Goal: Task Accomplishment & Management: Use online tool/utility

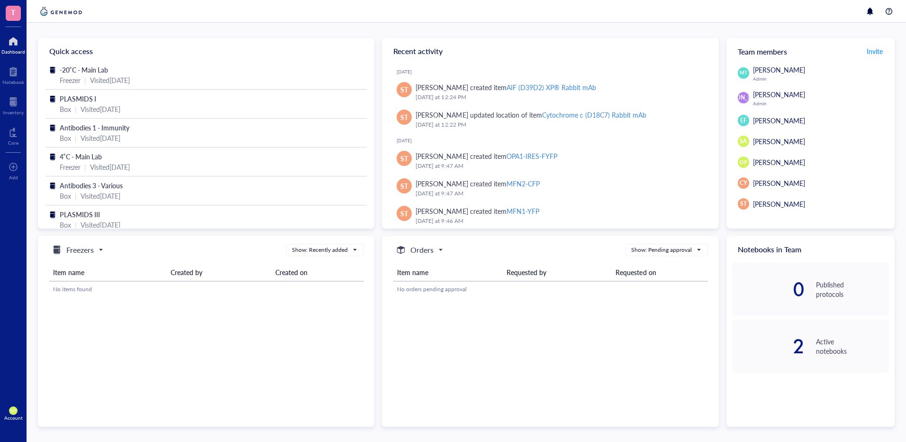
click at [16, 39] on div at bounding box center [13, 41] width 24 height 15
click at [109, 71] on div "-20˚C - Main Lab" at bounding box center [206, 69] width 293 height 10
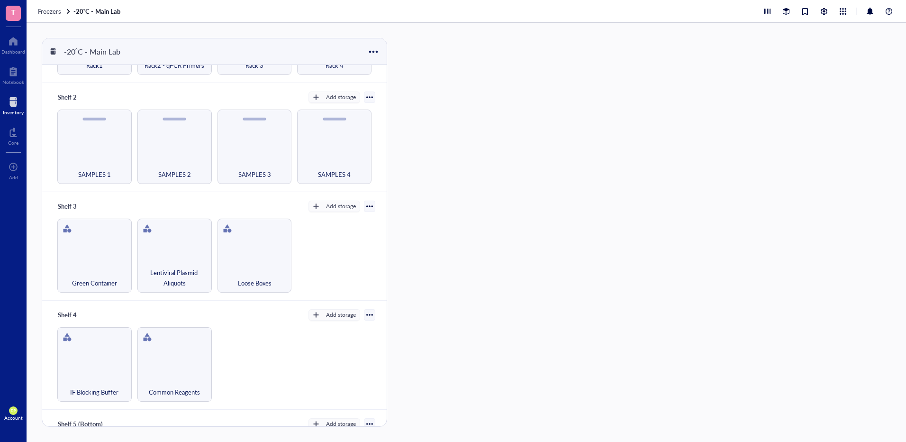
scroll to position [82, 0]
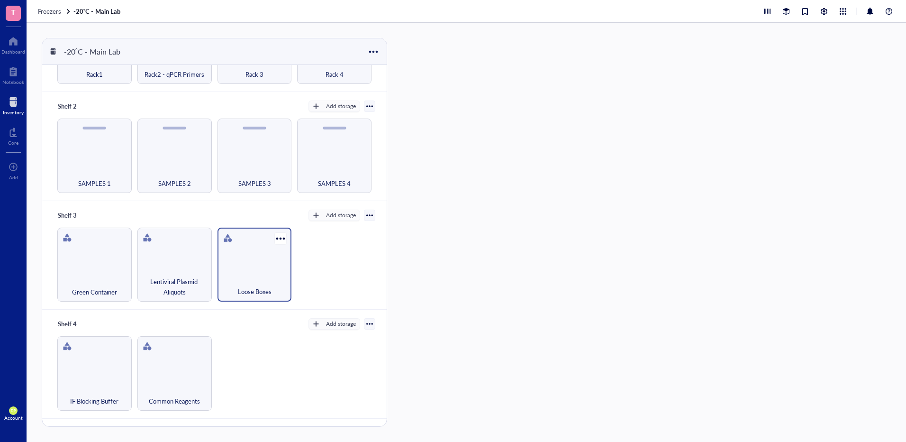
click at [232, 257] on div "Loose Boxes" at bounding box center [255, 264] width 74 height 74
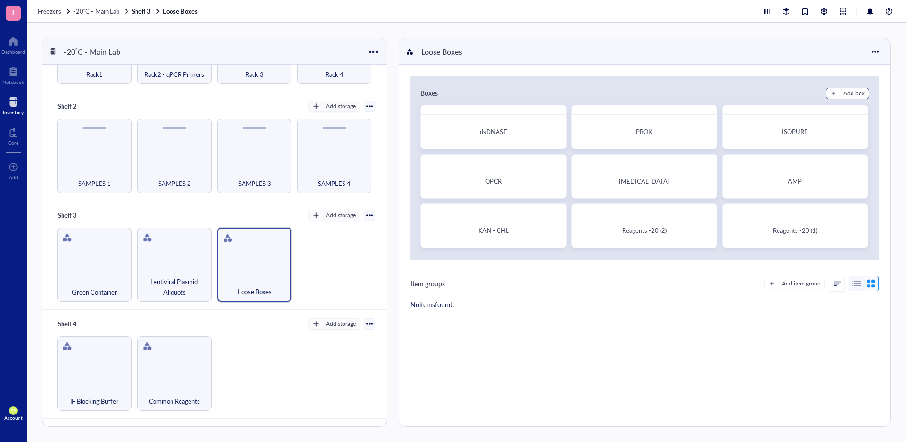
drag, startPoint x: 835, startPoint y: 92, endPoint x: 663, endPoint y: 364, distance: 321.5
click at [666, 368] on div "Boxes Add box dsDNASE PROK ISOPURE QPCR [MEDICAL_DATA] AMP KAN - CHL Reagents -…" at bounding box center [644, 245] width 491 height 361
click at [839, 91] on button "Add box" at bounding box center [847, 93] width 43 height 11
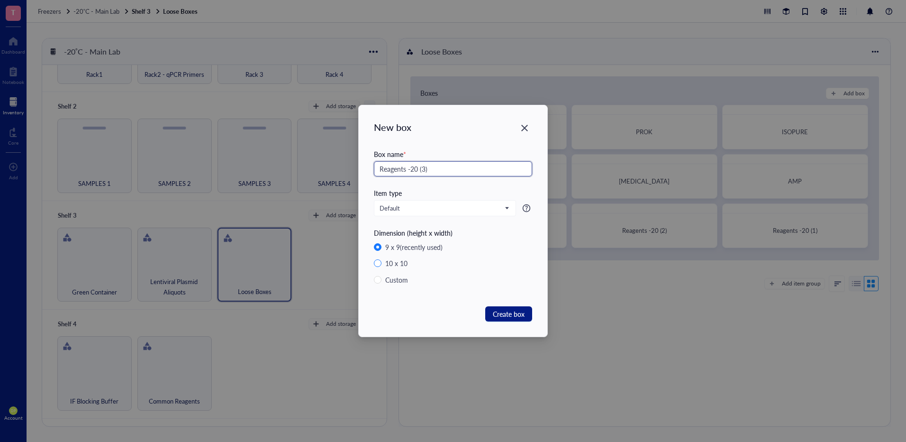
type input "Reagents -20 (3)"
click at [391, 265] on div "10 x 10" at bounding box center [396, 263] width 22 height 10
click at [382, 265] on input "10 x 10" at bounding box center [378, 263] width 8 height 8
radio input "true"
radio input "false"
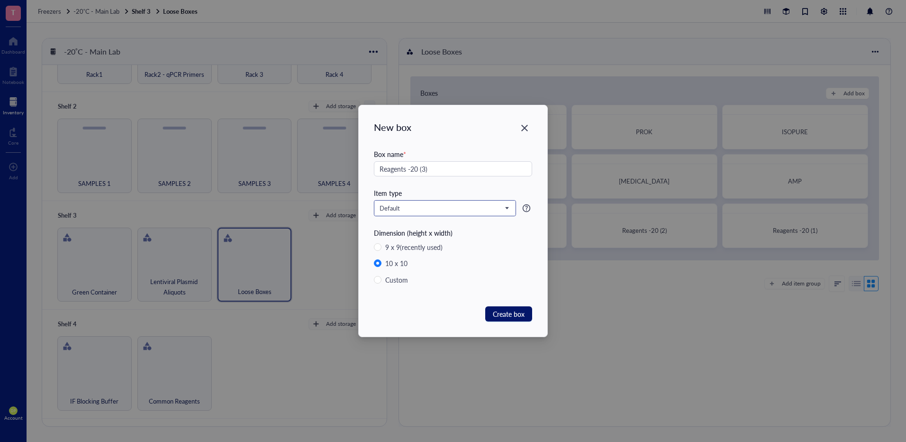
drag, startPoint x: 513, startPoint y: 315, endPoint x: 437, endPoint y: 207, distance: 131.3
click at [437, 207] on div "New box Box name * Reagents -20 (3) Item type Default Dimension (height x width…" at bounding box center [453, 220] width 189 height 231
click at [437, 207] on span "Default" at bounding box center [444, 208] width 129 height 9
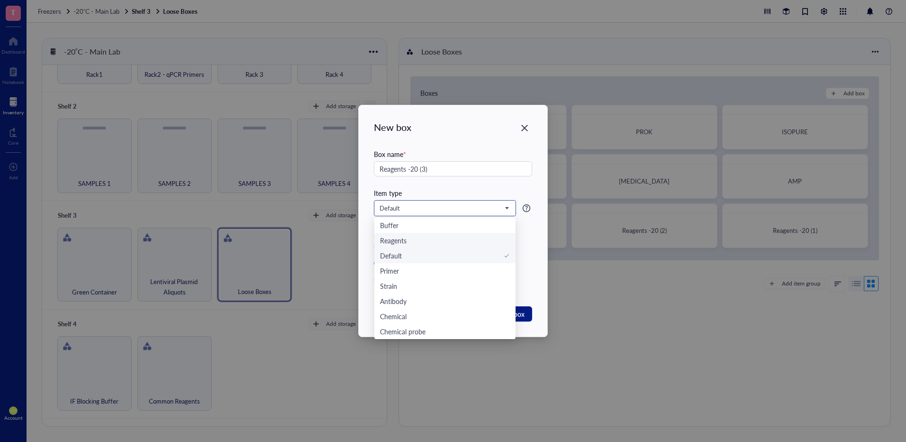
click at [426, 236] on div "Reagents" at bounding box center [445, 240] width 130 height 10
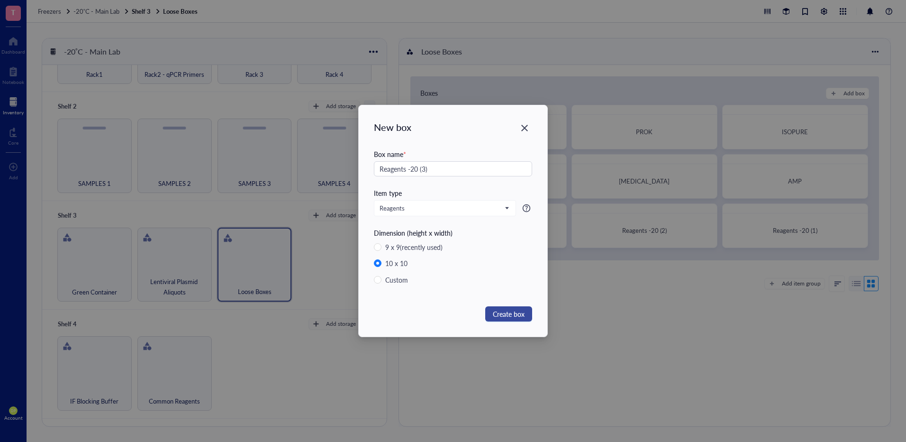
click at [512, 315] on span "Create box" at bounding box center [509, 314] width 32 height 10
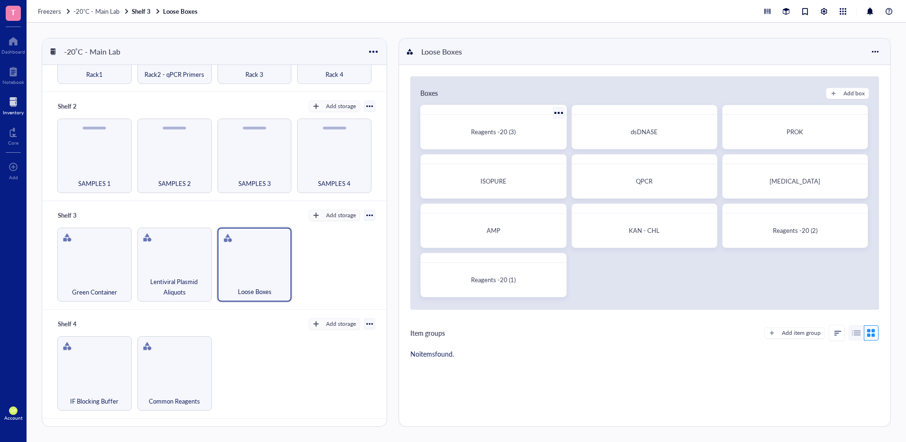
click at [481, 145] on div "Reagents -20 (3)" at bounding box center [493, 127] width 146 height 45
